Goal: Information Seeking & Learning: Find specific fact

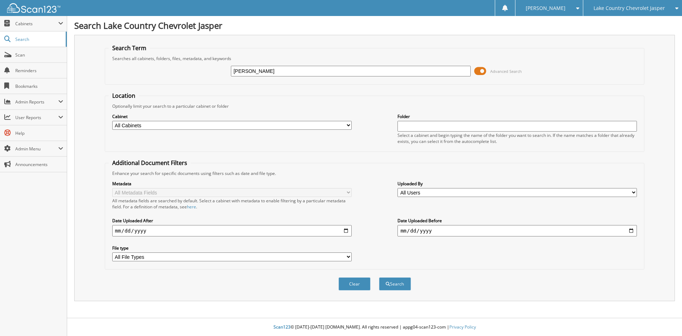
type input "[PERSON_NAME]"
click at [379, 277] on button "Search" at bounding box center [395, 283] width 32 height 13
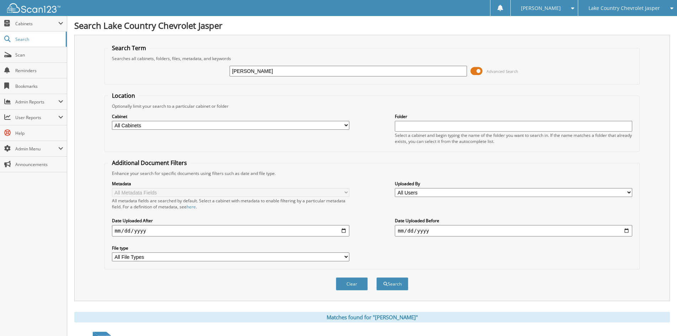
click at [271, 72] on input "[PERSON_NAME]" at bounding box center [347, 71] width 237 height 11
type input "[PERSON_NAME]"
click at [376, 277] on button "Search" at bounding box center [392, 283] width 32 height 13
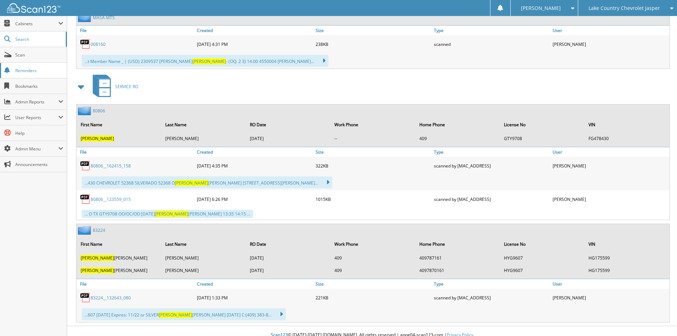
scroll to position [3001, 0]
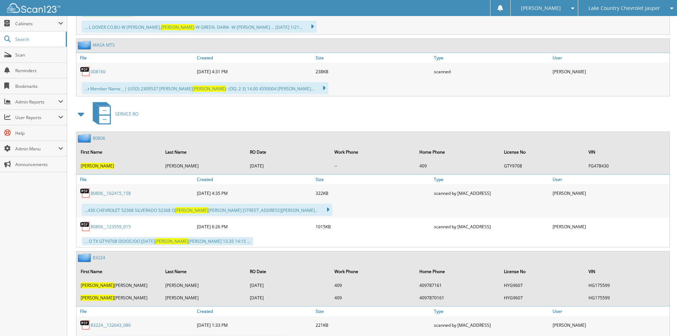
click at [274, 119] on div "SERVICE RO" at bounding box center [371, 114] width 595 height 28
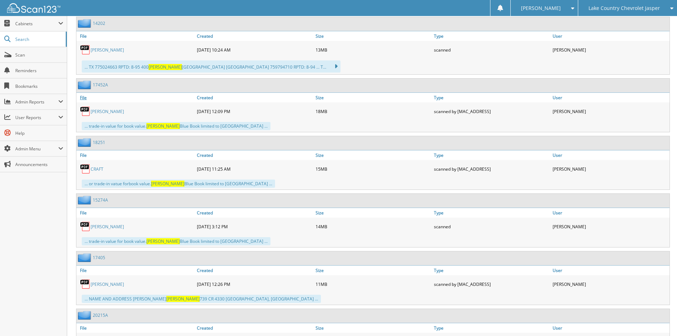
scroll to position [2042, 0]
click at [45, 28] on span "Cabinets" at bounding box center [33, 23] width 67 height 15
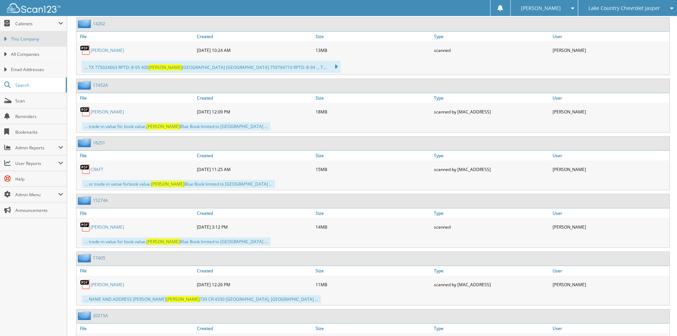
click at [36, 39] on span "This Company" at bounding box center [37, 39] width 52 height 6
